Goal: Transaction & Acquisition: Purchase product/service

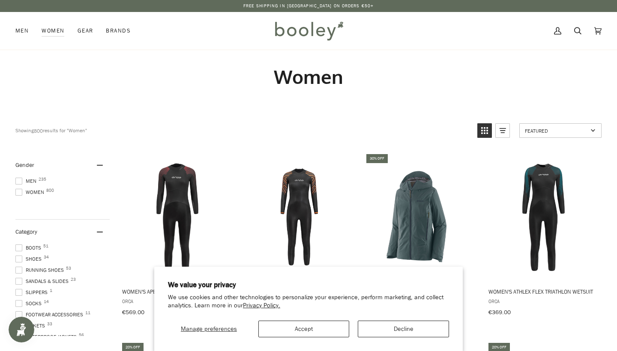
click at [378, 331] on button "Decline" at bounding box center [403, 329] width 91 height 17
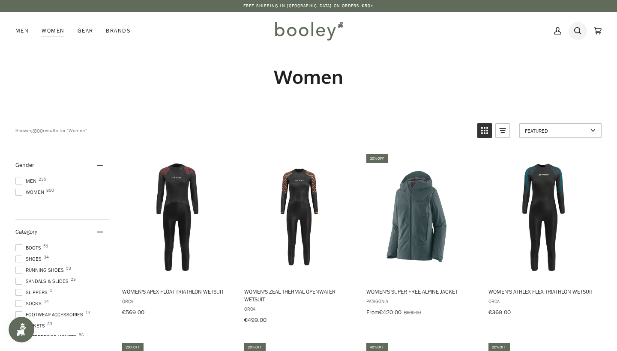
click at [578, 27] on icon at bounding box center [577, 30] width 7 height 13
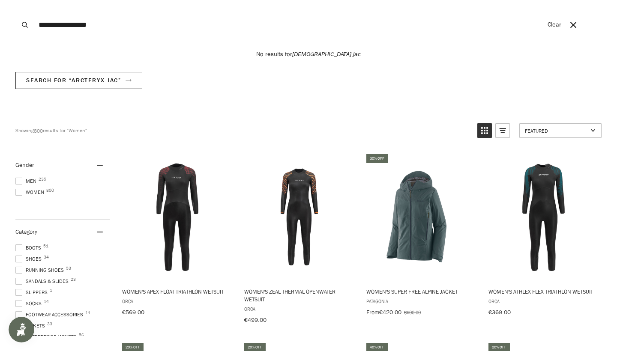
type input "**********"
click at [25, 25] on button "Search" at bounding box center [24, 25] width 19 height 50
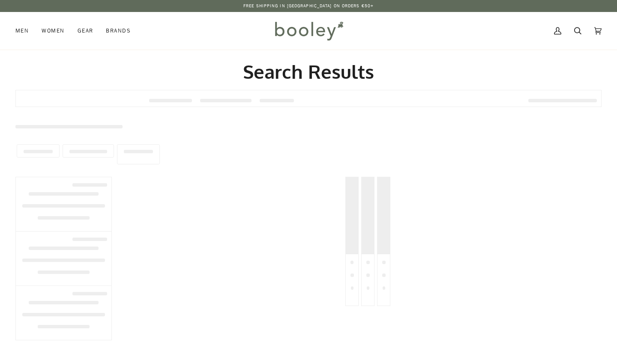
type input "**********"
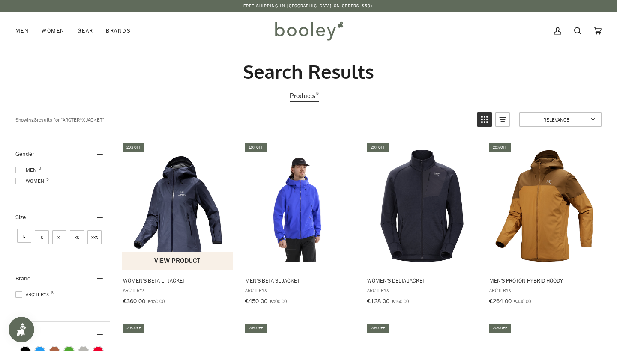
click at [196, 211] on img "Women's Beta LT Jacket" at bounding box center [178, 206] width 112 height 112
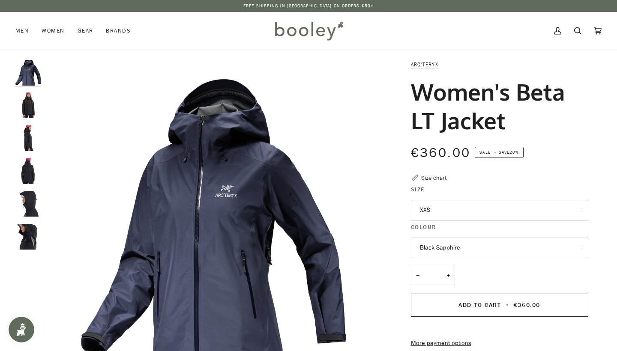
click at [473, 200] on button "XXS" at bounding box center [499, 210] width 177 height 21
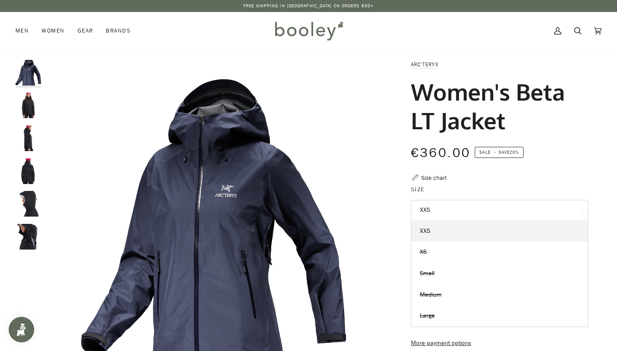
click at [526, 191] on legend "Size" at bounding box center [499, 191] width 177 height 13
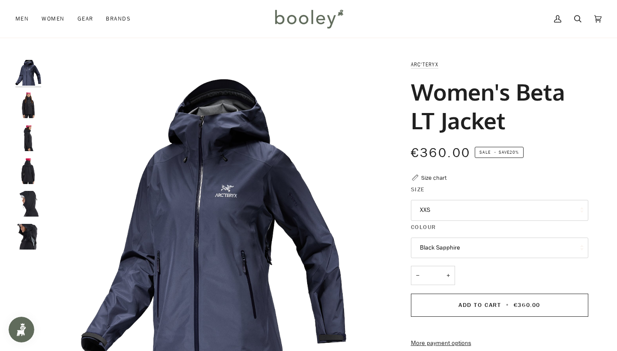
scroll to position [46, 0]
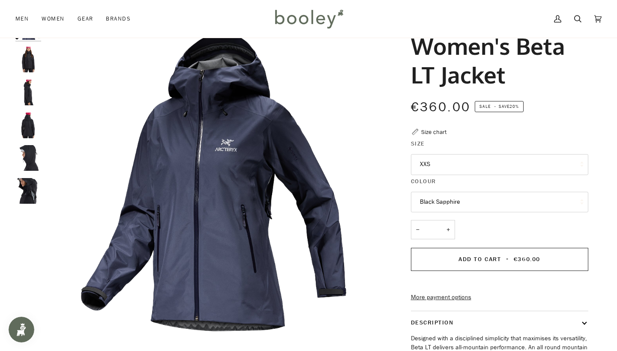
click at [506, 202] on button "Black Sapphire" at bounding box center [499, 202] width 177 height 21
click at [484, 125] on div "€360.00 Sale • Save 20%" at bounding box center [499, 112] width 177 height 30
click at [29, 94] on img "Arc'Teryx Women's Beta LT Jacket - Booley Galway" at bounding box center [28, 93] width 26 height 26
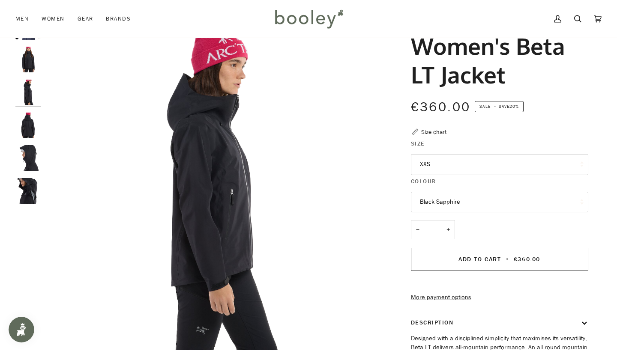
click at [25, 128] on img "Women's Beta LT Jacket" at bounding box center [28, 126] width 26 height 26
